Goal: Contribute content: Contribute content

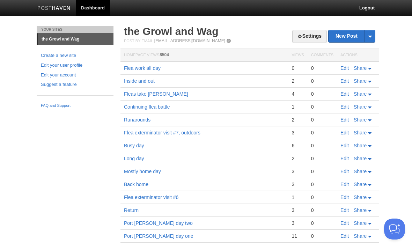
click at [347, 69] on link "Edit" at bounding box center [345, 68] width 8 height 6
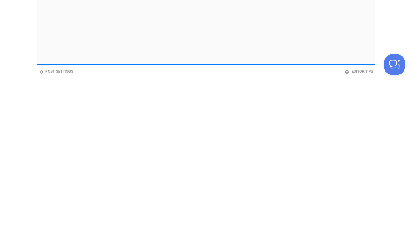
scroll to position [14, 0]
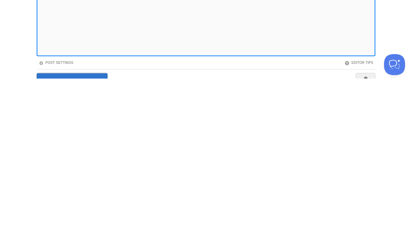
click at [254, 238] on div "Save and Publish Cancel" at bounding box center [206, 246] width 339 height 17
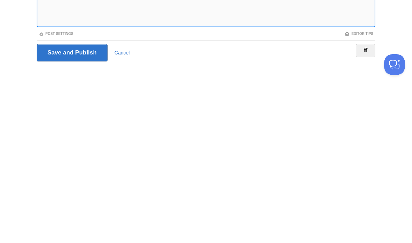
scroll to position [52, 0]
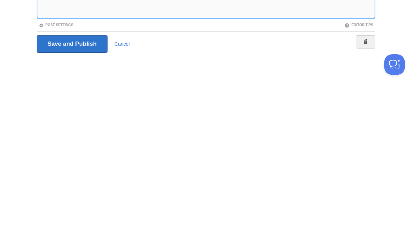
click at [298, 200] on div "Save and Publish Cancel" at bounding box center [206, 208] width 339 height 17
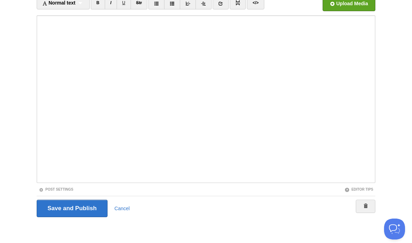
click at [89, 209] on input "Save and Publish" at bounding box center [72, 208] width 71 height 17
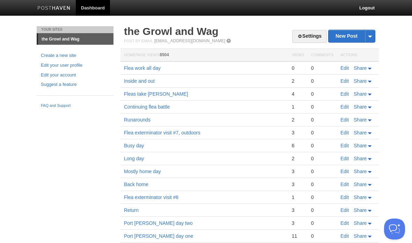
click at [348, 37] on link "New Post" at bounding box center [352, 36] width 46 height 12
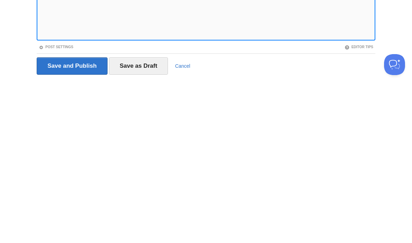
scroll to position [52, 0]
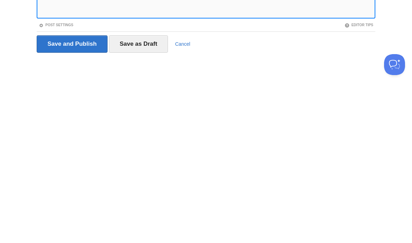
click at [84, 200] on input "Save and Publish" at bounding box center [72, 208] width 71 height 17
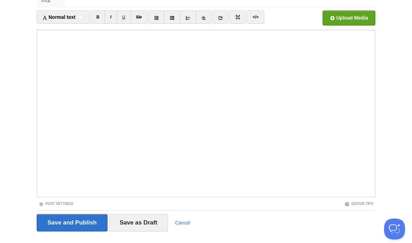
scroll to position [26, 0]
